Goal: Information Seeking & Learning: Learn about a topic

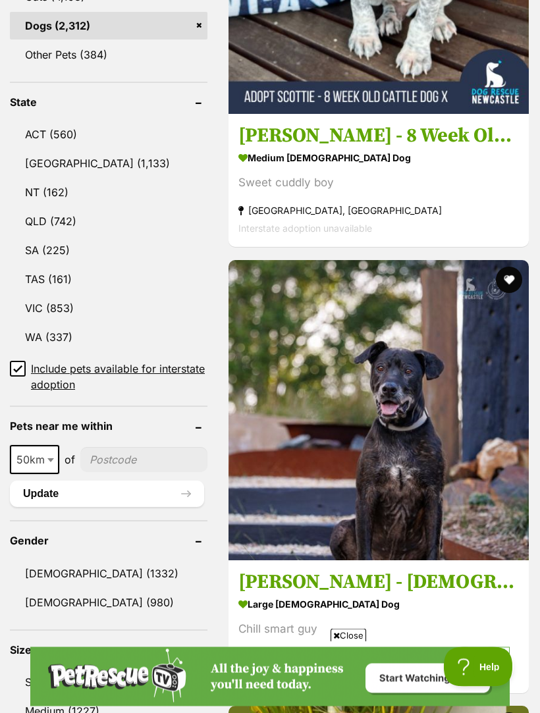
scroll to position [747, 0]
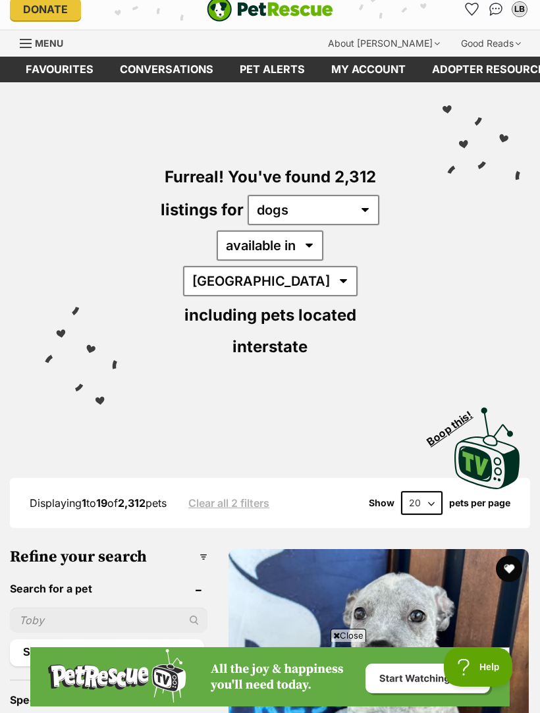
scroll to position [0, 0]
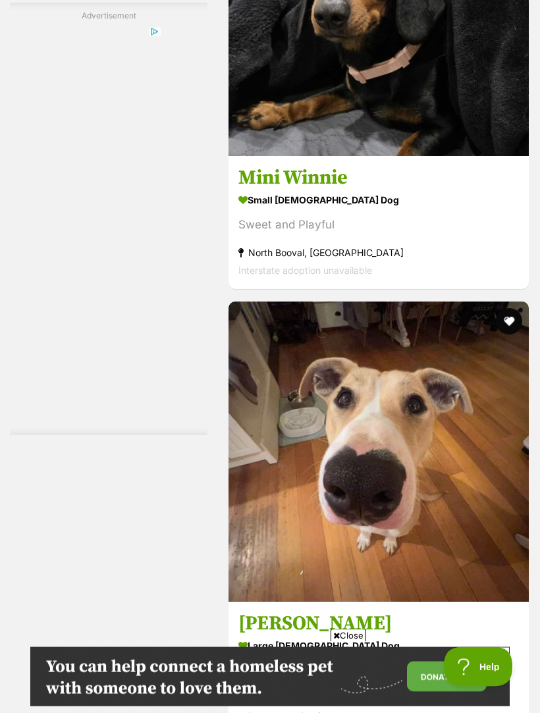
scroll to position [4069, 0]
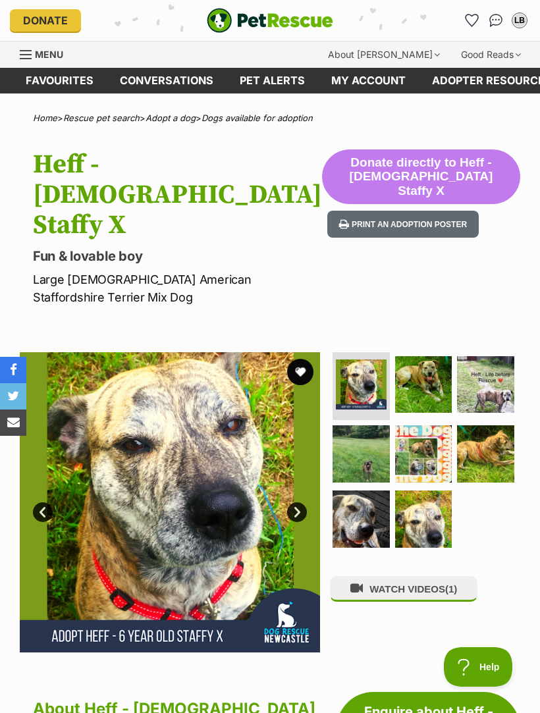
click at [425, 356] on img at bounding box center [423, 384] width 57 height 57
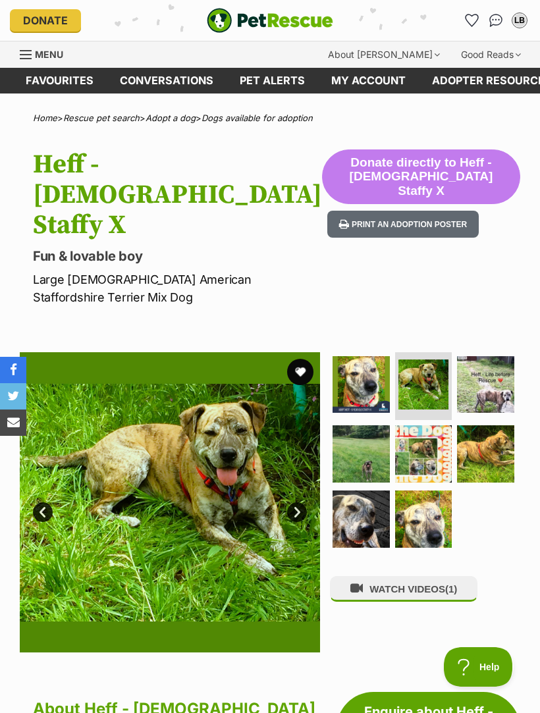
click at [500, 356] on img at bounding box center [485, 384] width 57 height 57
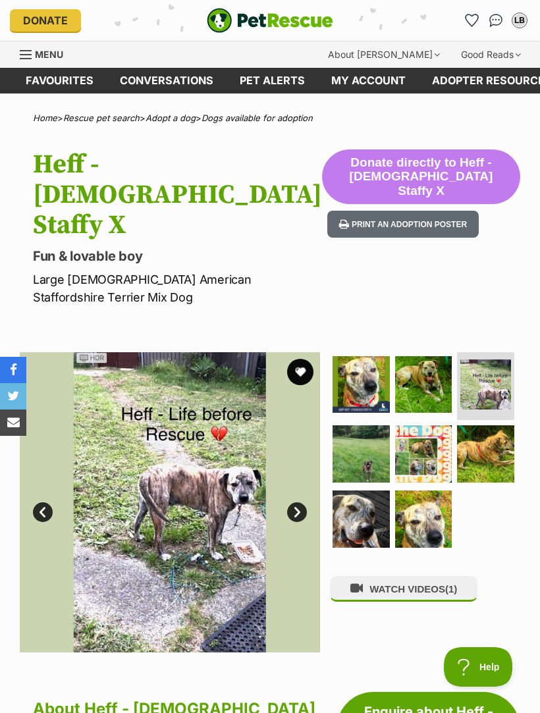
click at [369, 426] on img at bounding box center [361, 454] width 57 height 57
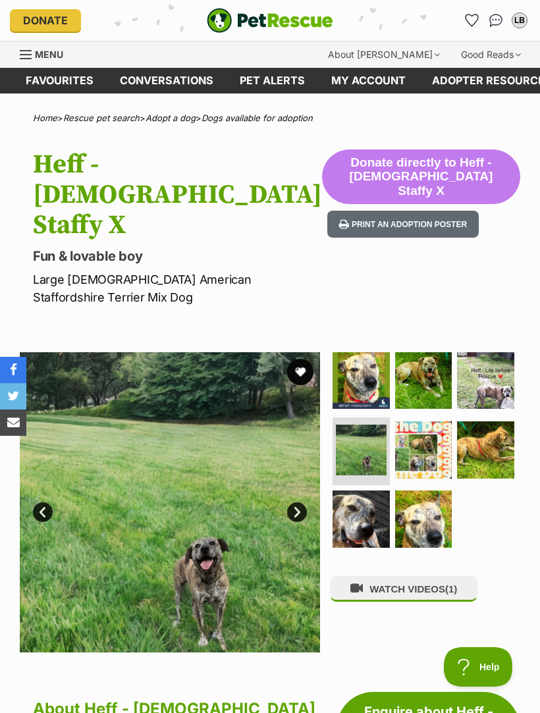
click at [303, 503] on link "Next" at bounding box center [297, 513] width 20 height 20
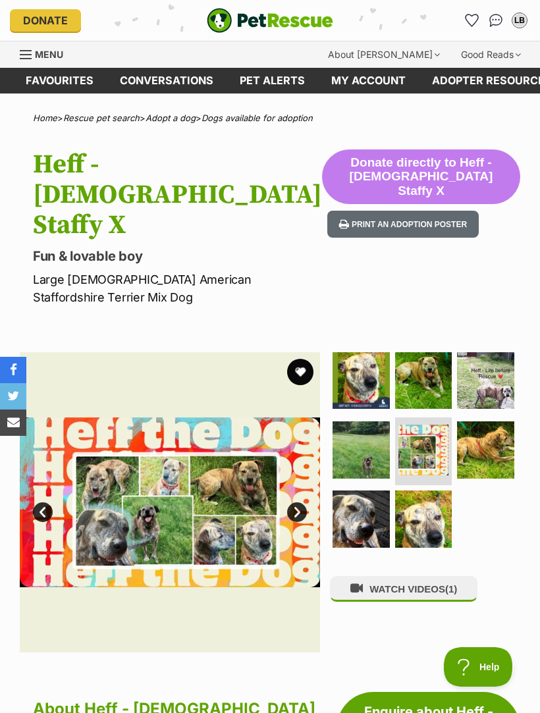
click at [314, 483] on img at bounding box center [170, 502] width 300 height 300
click at [305, 503] on link "Next" at bounding box center [297, 513] width 20 height 20
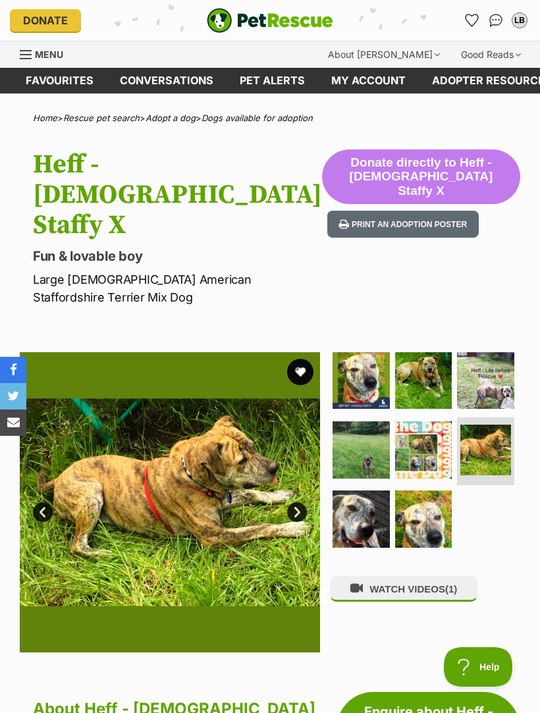
click at [301, 503] on link "Next" at bounding box center [297, 513] width 20 height 20
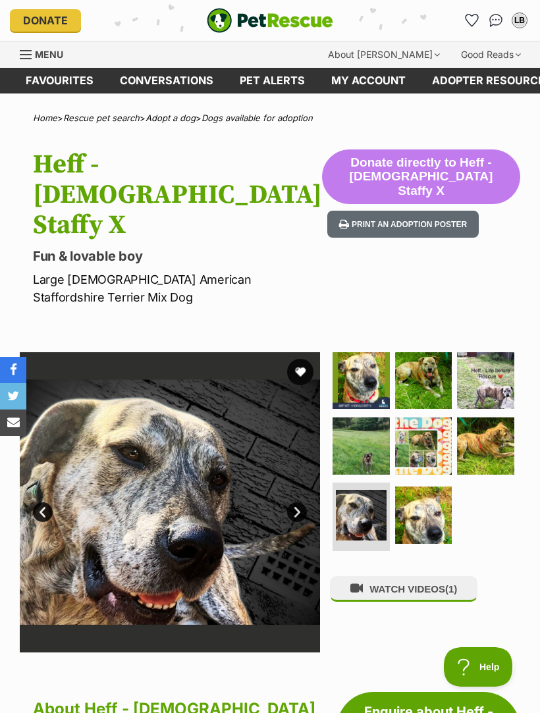
click at [306, 503] on link "Next" at bounding box center [297, 513] width 20 height 20
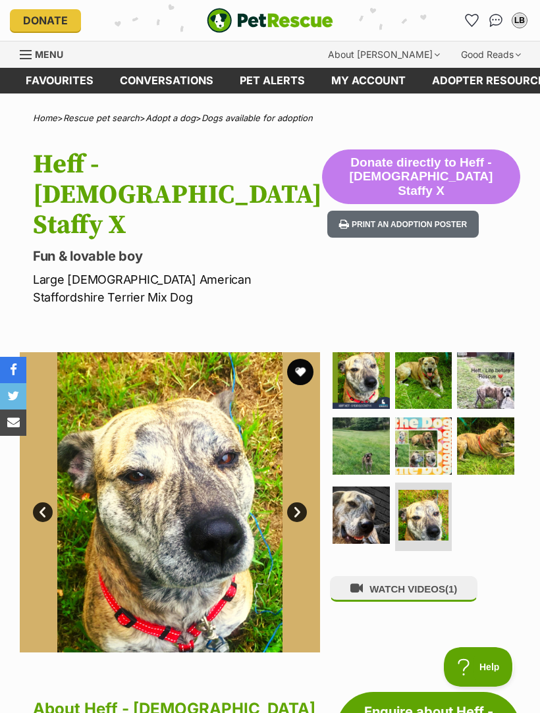
click at [493, 541] on div "WATCH VIDEOS (1)" at bounding box center [425, 502] width 190 height 300
click at [473, 576] on button "WATCH VIDEOS (1)" at bounding box center [404, 589] width 148 height 26
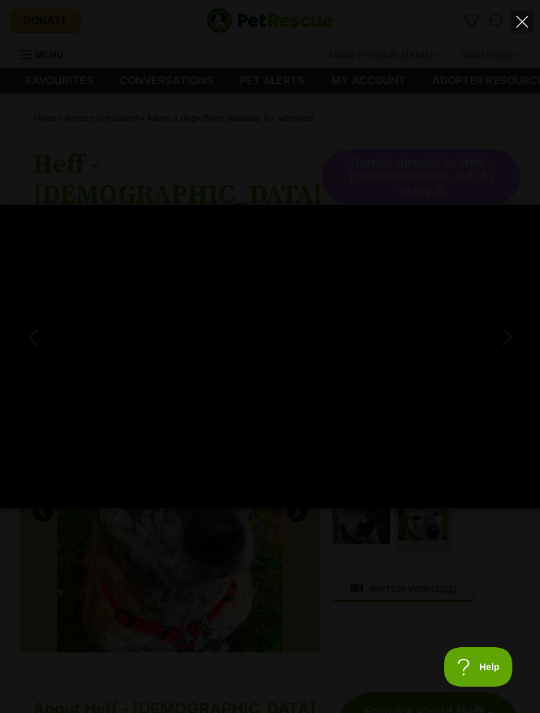
type input "100"
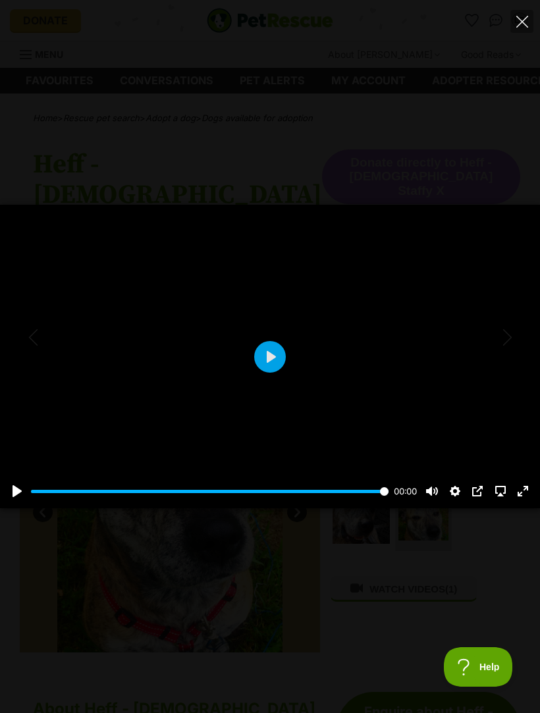
click at [524, 16] on icon "Close" at bounding box center [522, 22] width 12 height 12
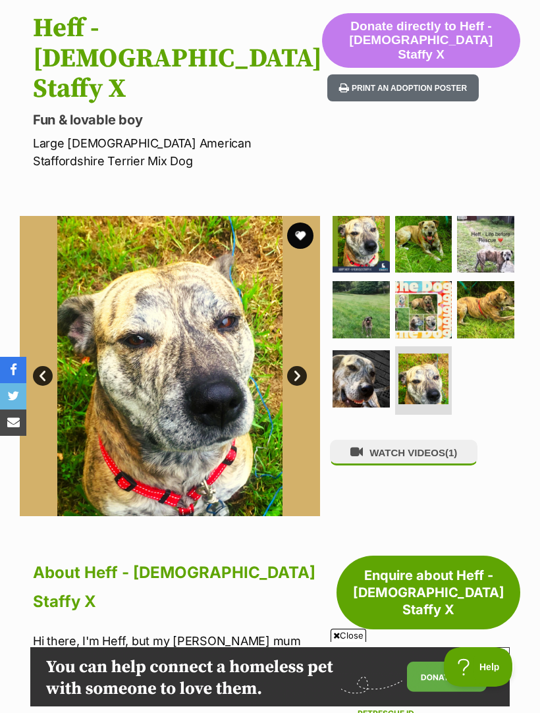
scroll to position [135, 0]
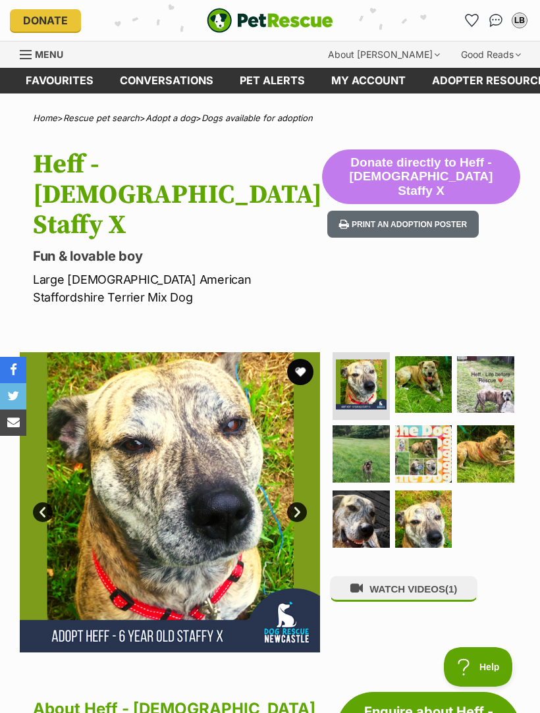
click at [503, 356] on img at bounding box center [485, 384] width 57 height 57
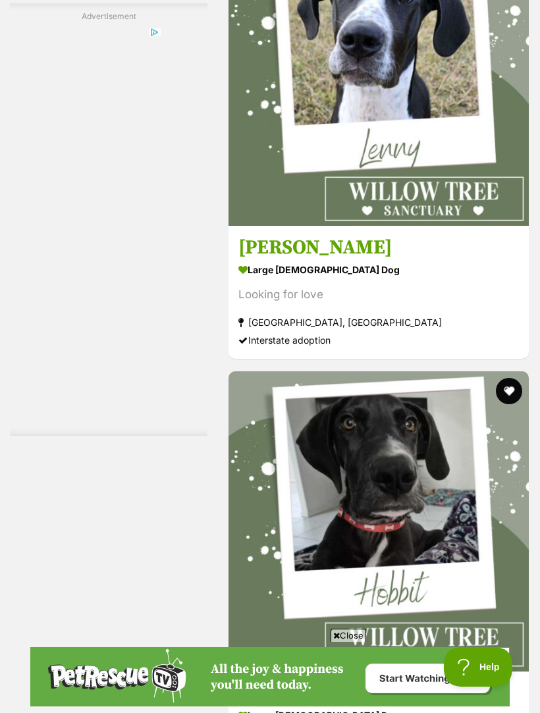
scroll to position [3992, 0]
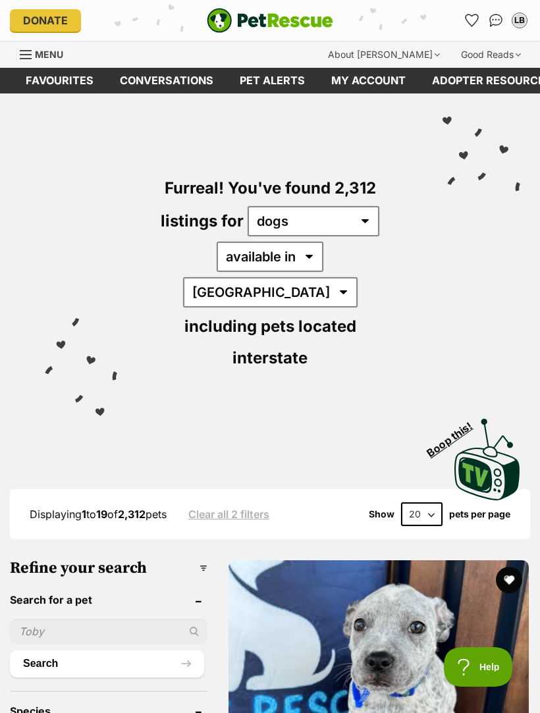
click at [320, 9] on img "PetRescue" at bounding box center [270, 20] width 126 height 25
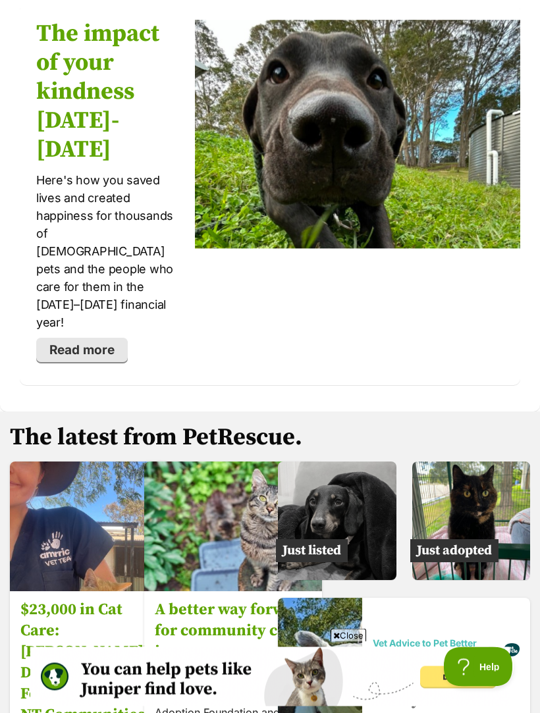
scroll to position [2706, 0]
click at [499, 462] on img at bounding box center [471, 521] width 119 height 119
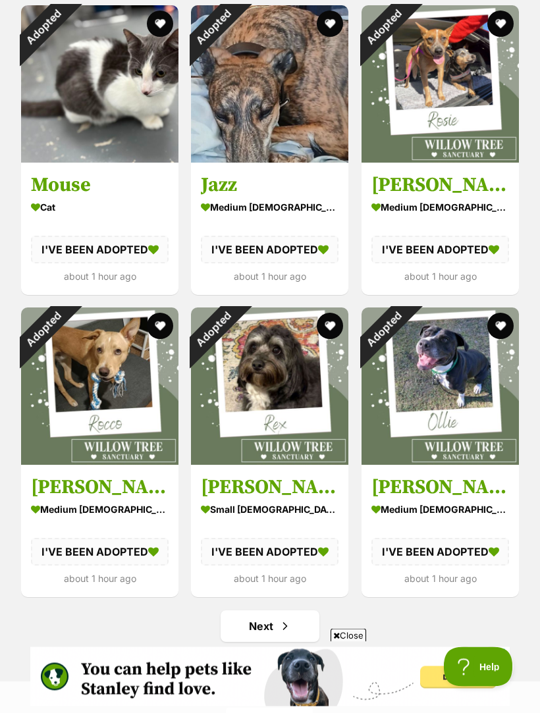
scroll to position [1359, 0]
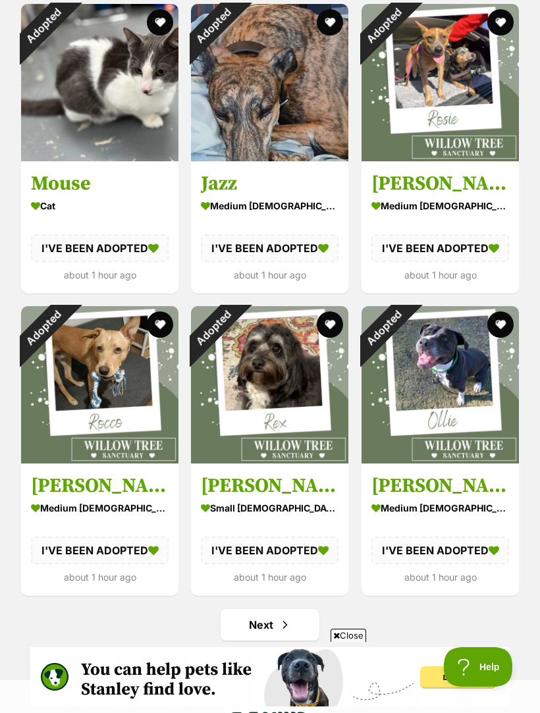
click at [301, 619] on link "Next" at bounding box center [270, 625] width 99 height 32
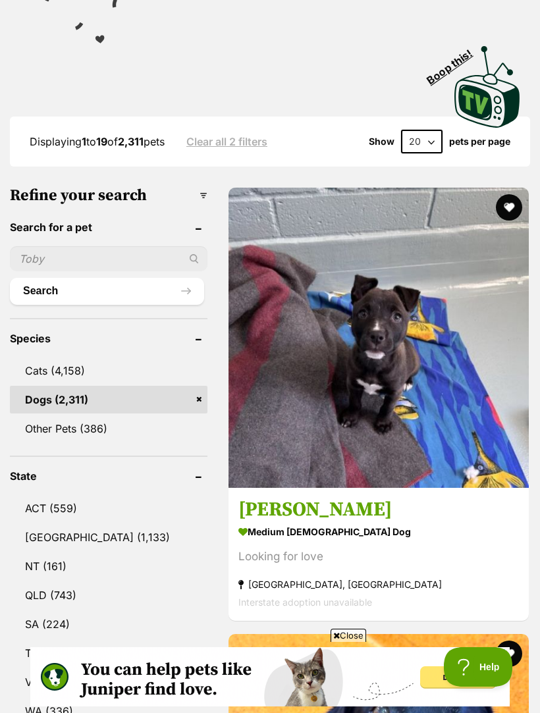
click at [238, 523] on strong "medium [DEMOGRAPHIC_DATA] Dog" at bounding box center [378, 532] width 281 height 19
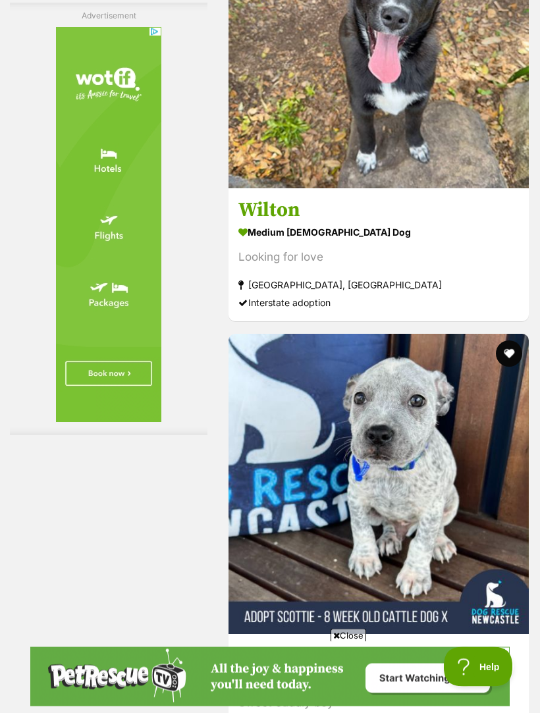
scroll to position [4028, 0]
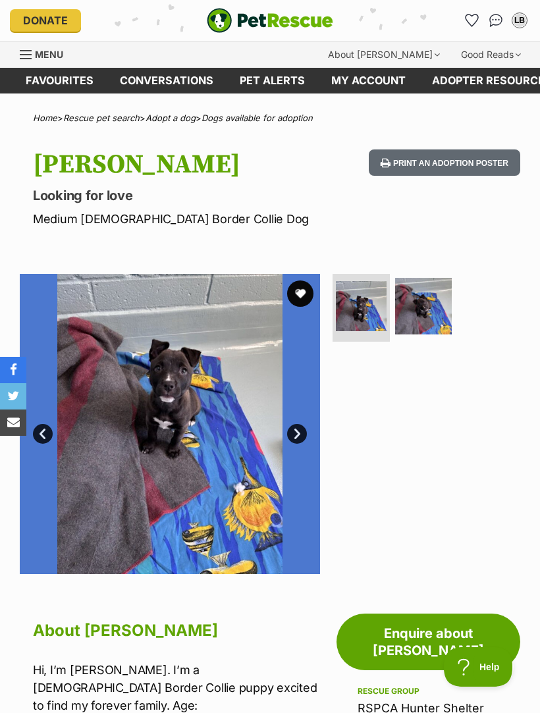
click at [438, 307] on img at bounding box center [423, 306] width 57 height 57
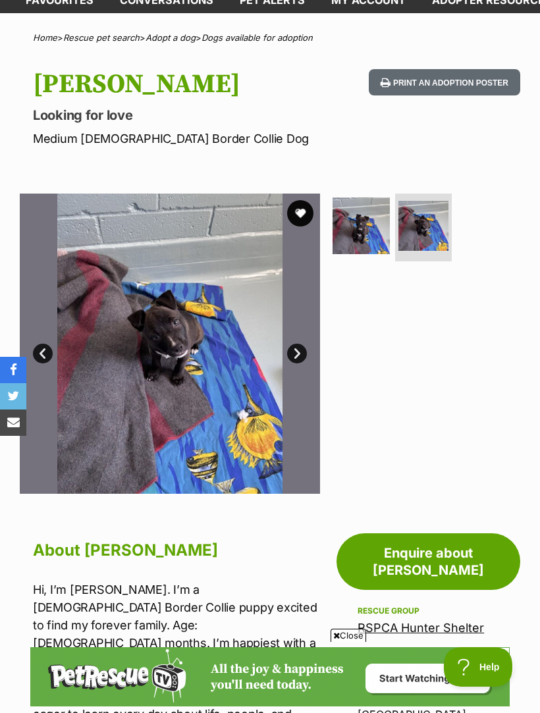
click at [359, 219] on img at bounding box center [361, 226] width 57 height 57
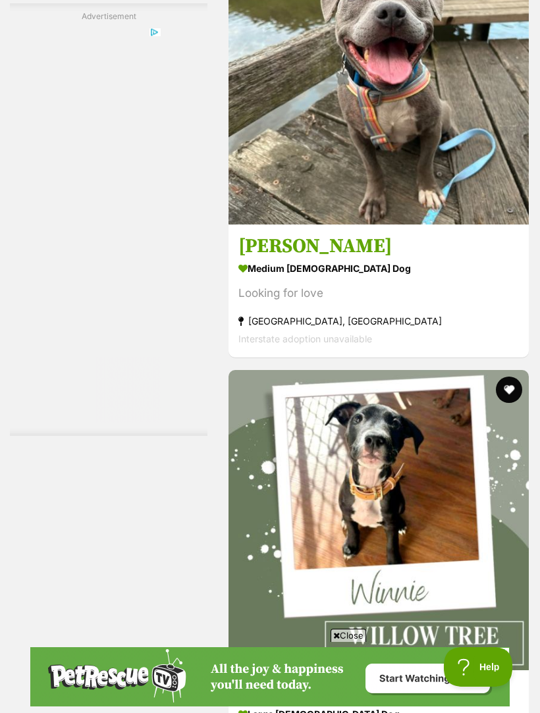
scroll to position [3544, 0]
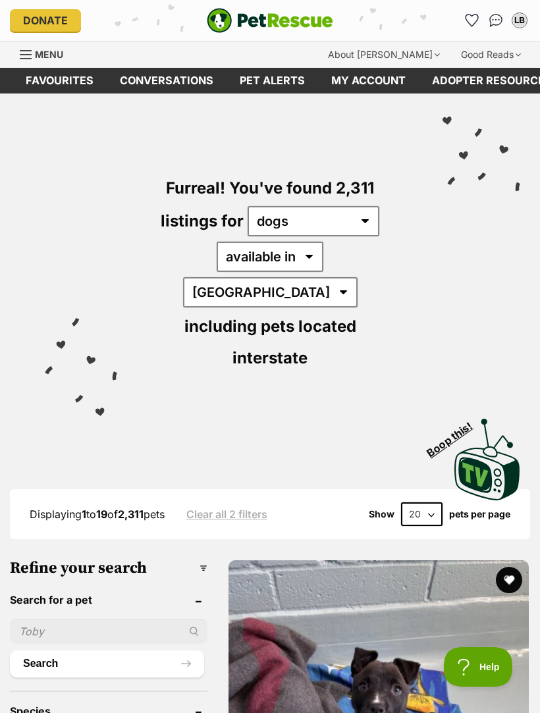
click at [224, 24] on img "PetRescue" at bounding box center [270, 20] width 126 height 25
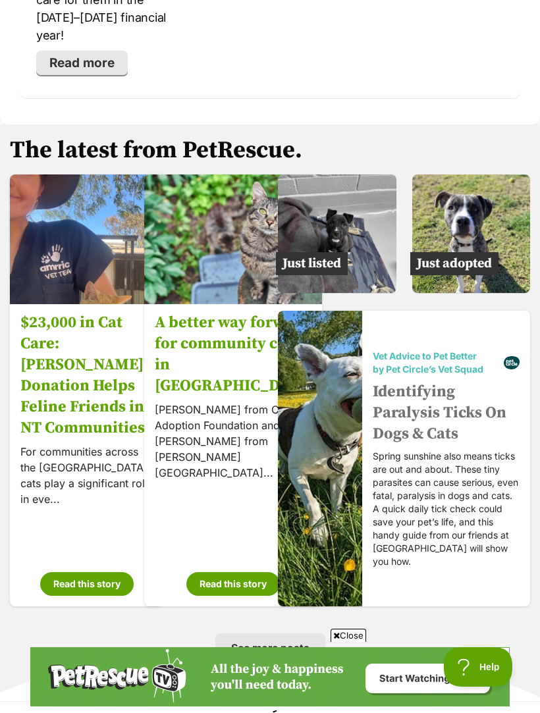
scroll to position [3099, 0]
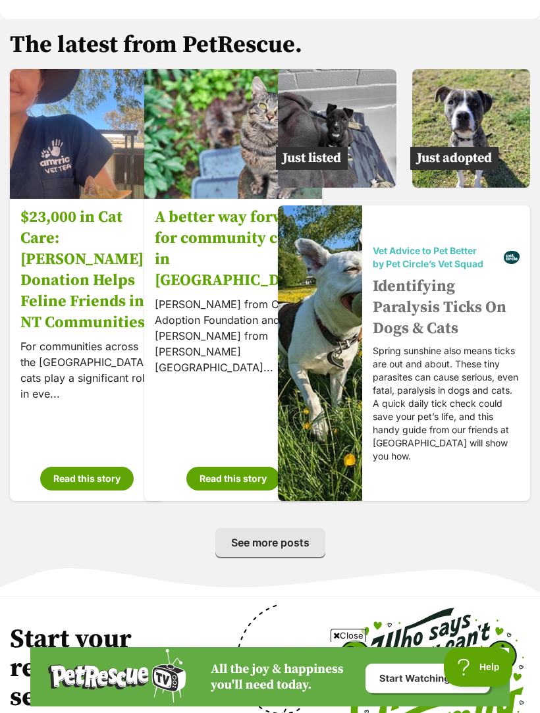
click at [492, 70] on img at bounding box center [471, 128] width 119 height 119
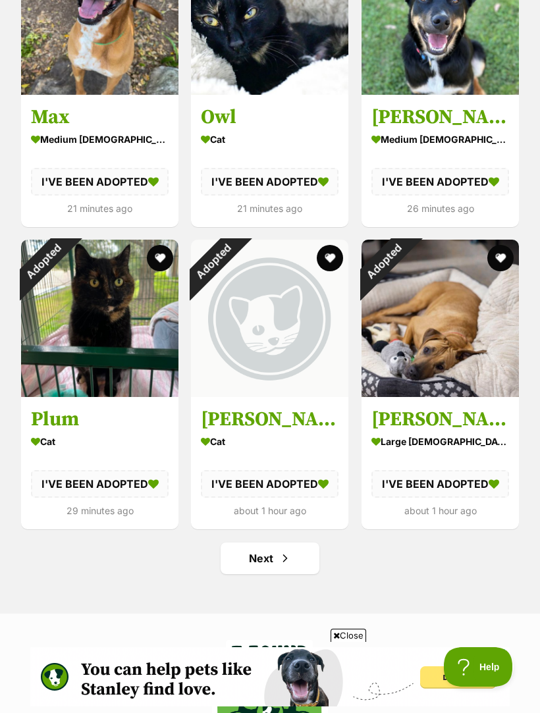
click at [298, 555] on link "Next" at bounding box center [270, 559] width 99 height 32
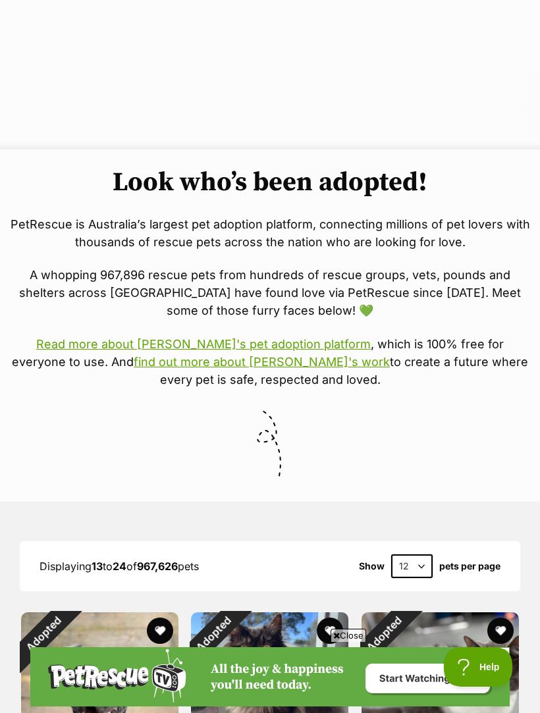
scroll to position [140, 0]
